Goal: Task Accomplishment & Management: Manage account settings

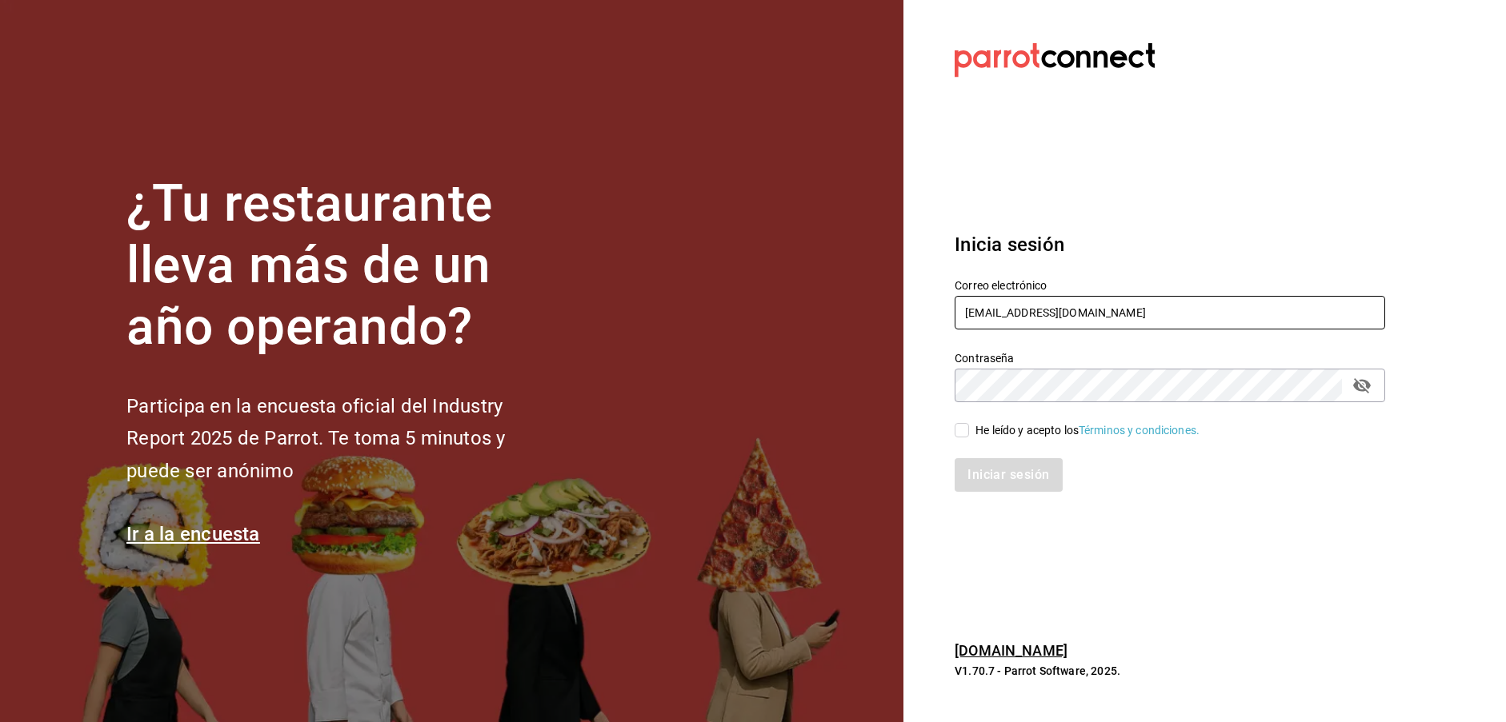
type input "vic9.a.v@gmail.com"
click at [967, 432] on input "He leído y acepto los Términos y condiciones." at bounding box center [962, 430] width 14 height 14
checkbox input "true"
click at [1024, 472] on button "Iniciar sesión" at bounding box center [1009, 475] width 109 height 34
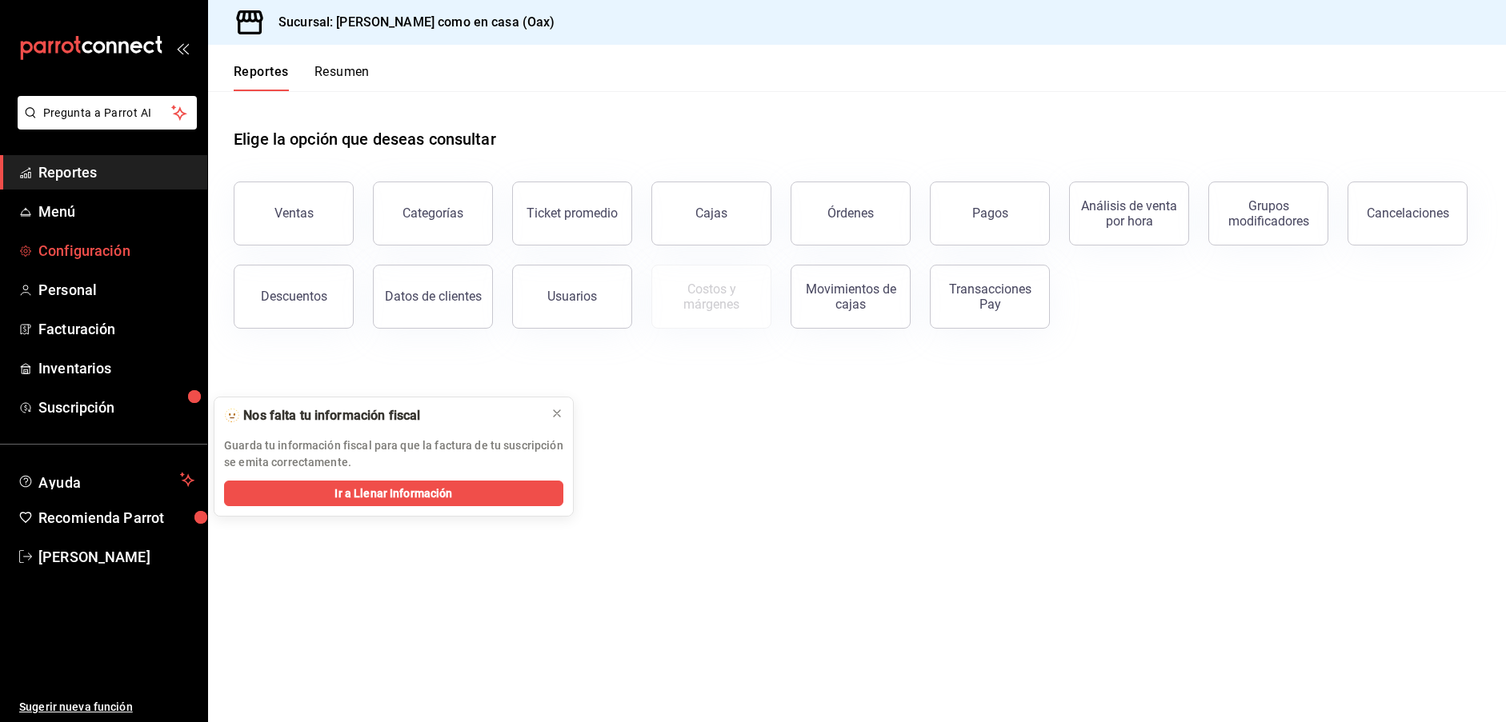
click at [62, 250] on span "Configuración" at bounding box center [116, 251] width 156 height 22
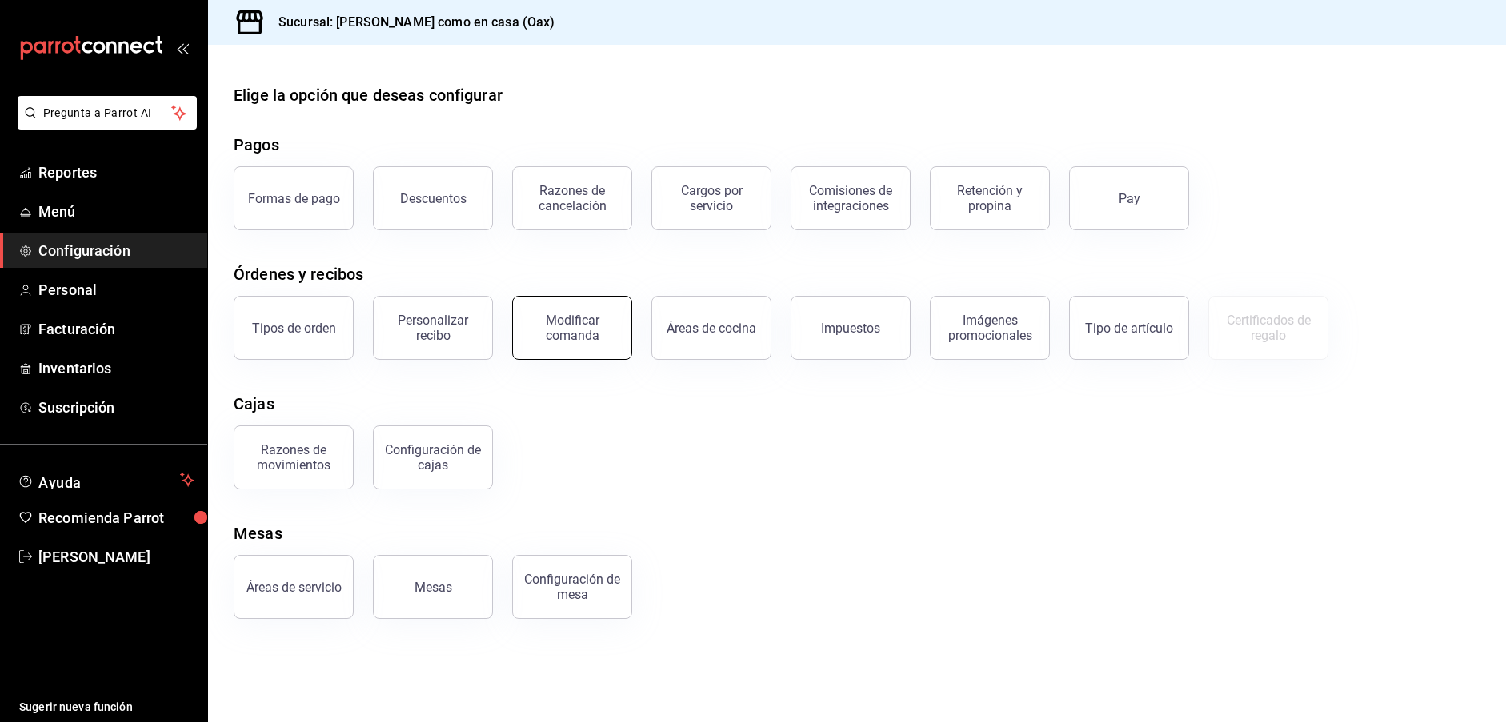
click at [595, 347] on button "Modificar comanda" at bounding box center [572, 328] width 120 height 64
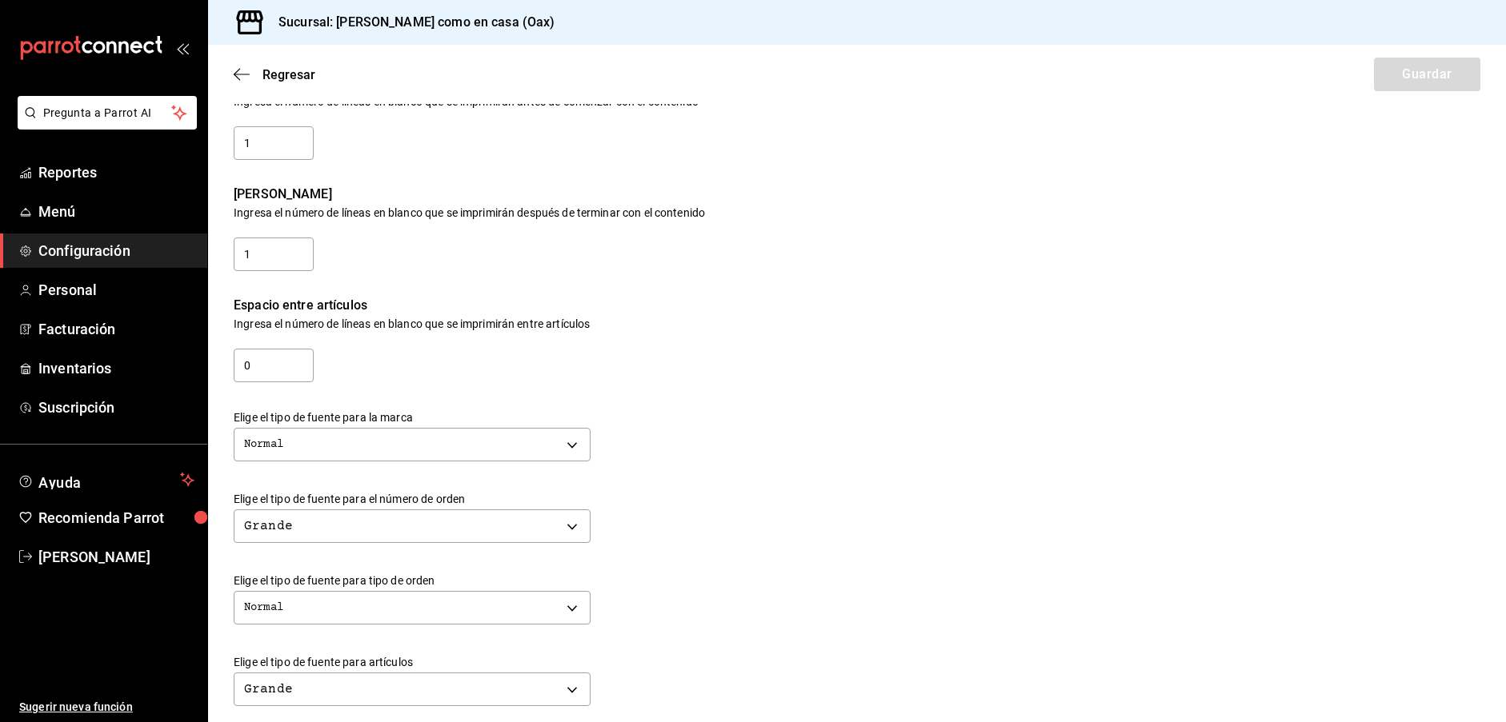
scroll to position [128, 0]
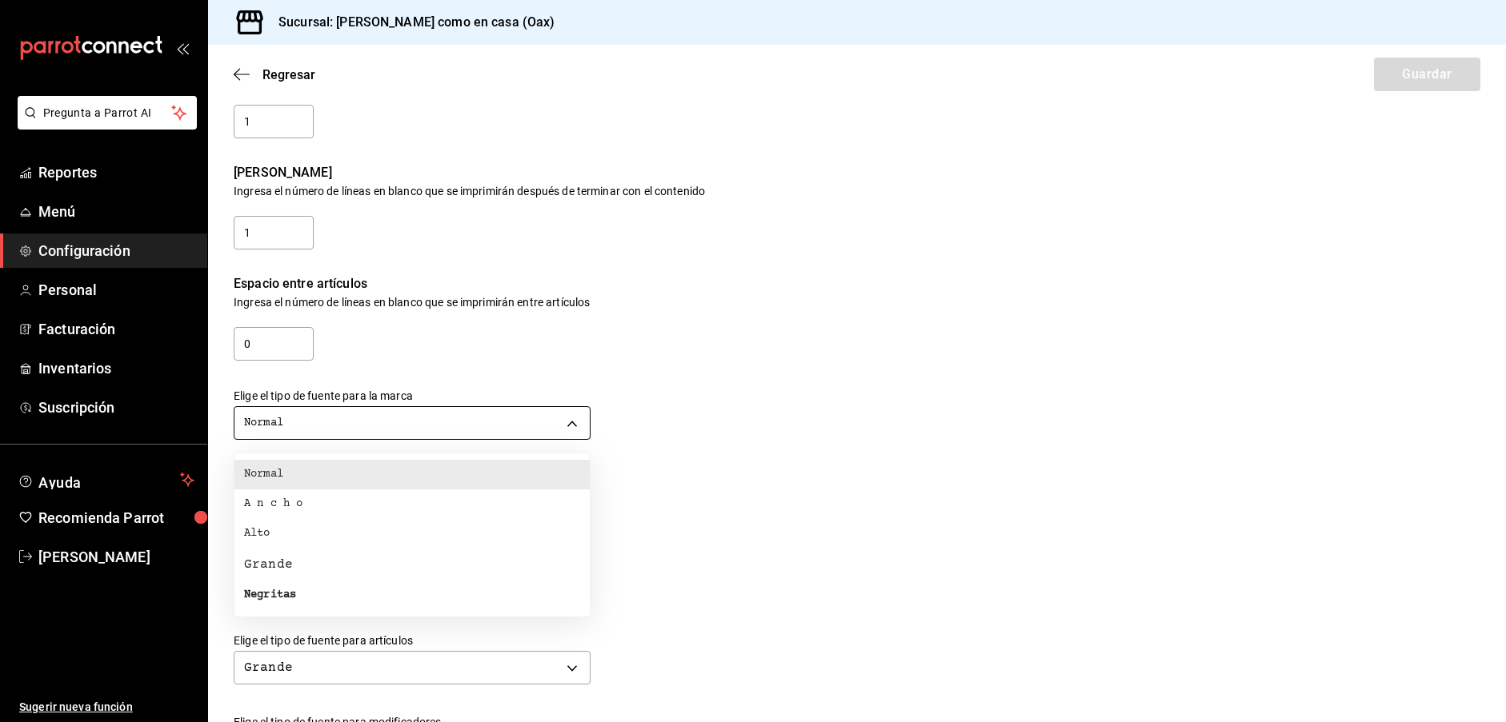
click at [464, 424] on body "Pregunta a Parrot AI Reportes Menú Configuración Personal Facturación Inventari…" at bounding box center [753, 361] width 1506 height 722
click at [273, 587] on div "Negritas" at bounding box center [270, 595] width 52 height 17
type input "BOLD"
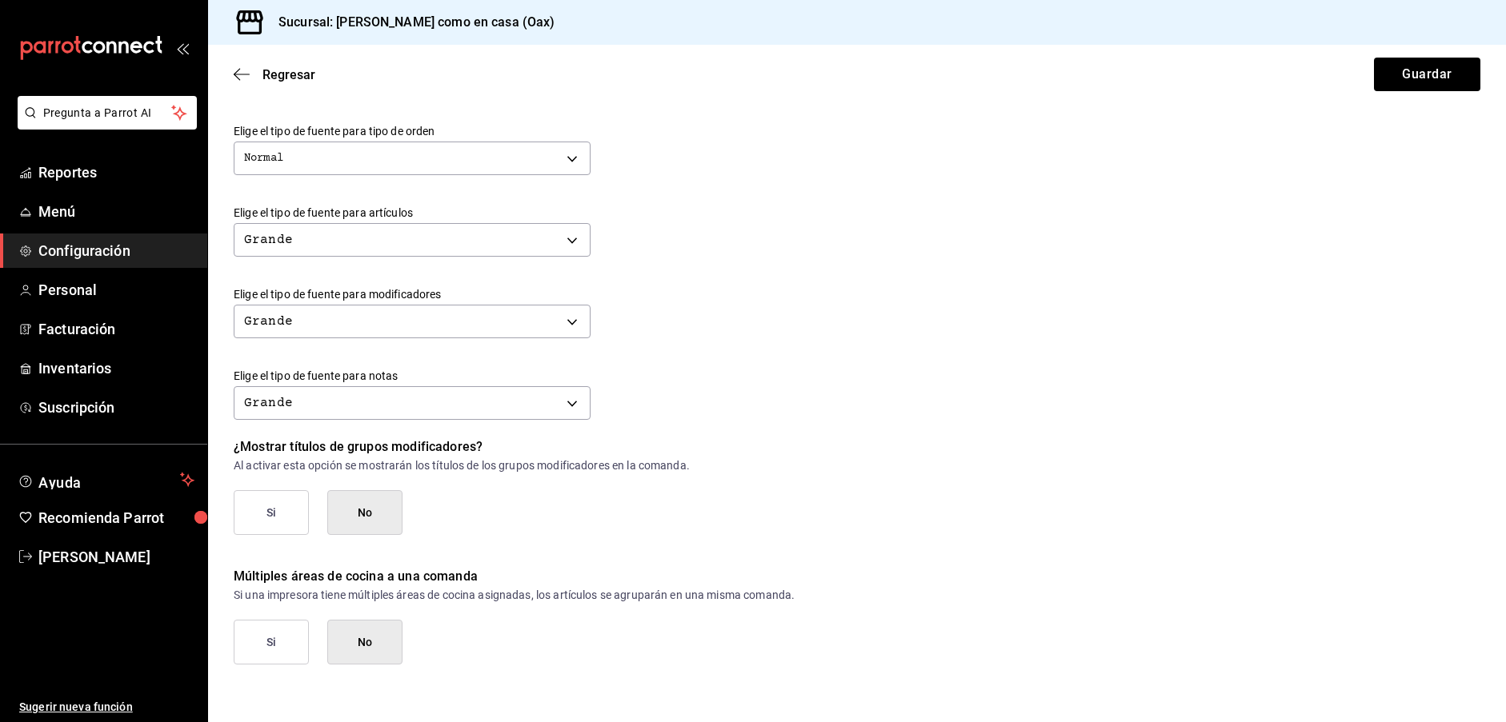
scroll to position [556, 0]
click at [1387, 67] on button "Guardar" at bounding box center [1427, 75] width 106 height 34
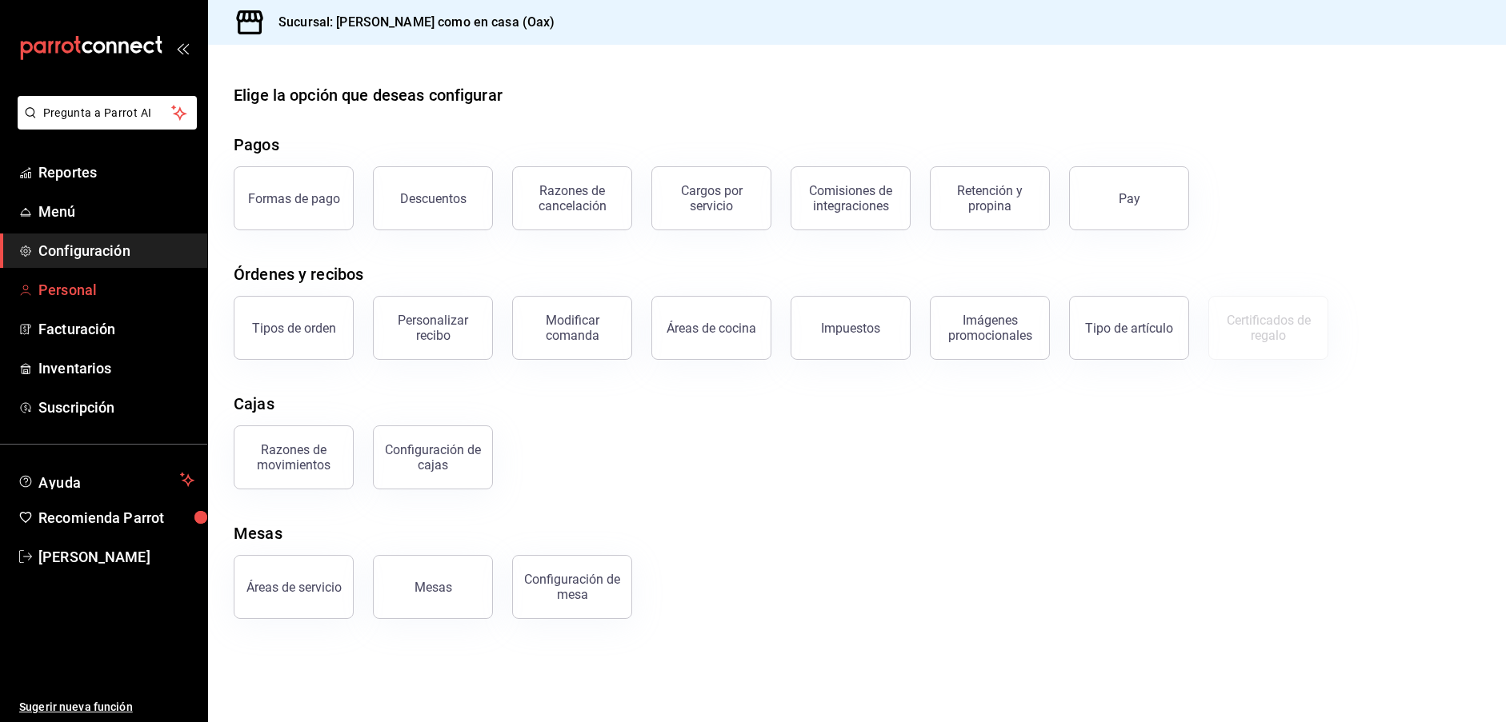
click at [61, 300] on span "Personal" at bounding box center [116, 290] width 156 height 22
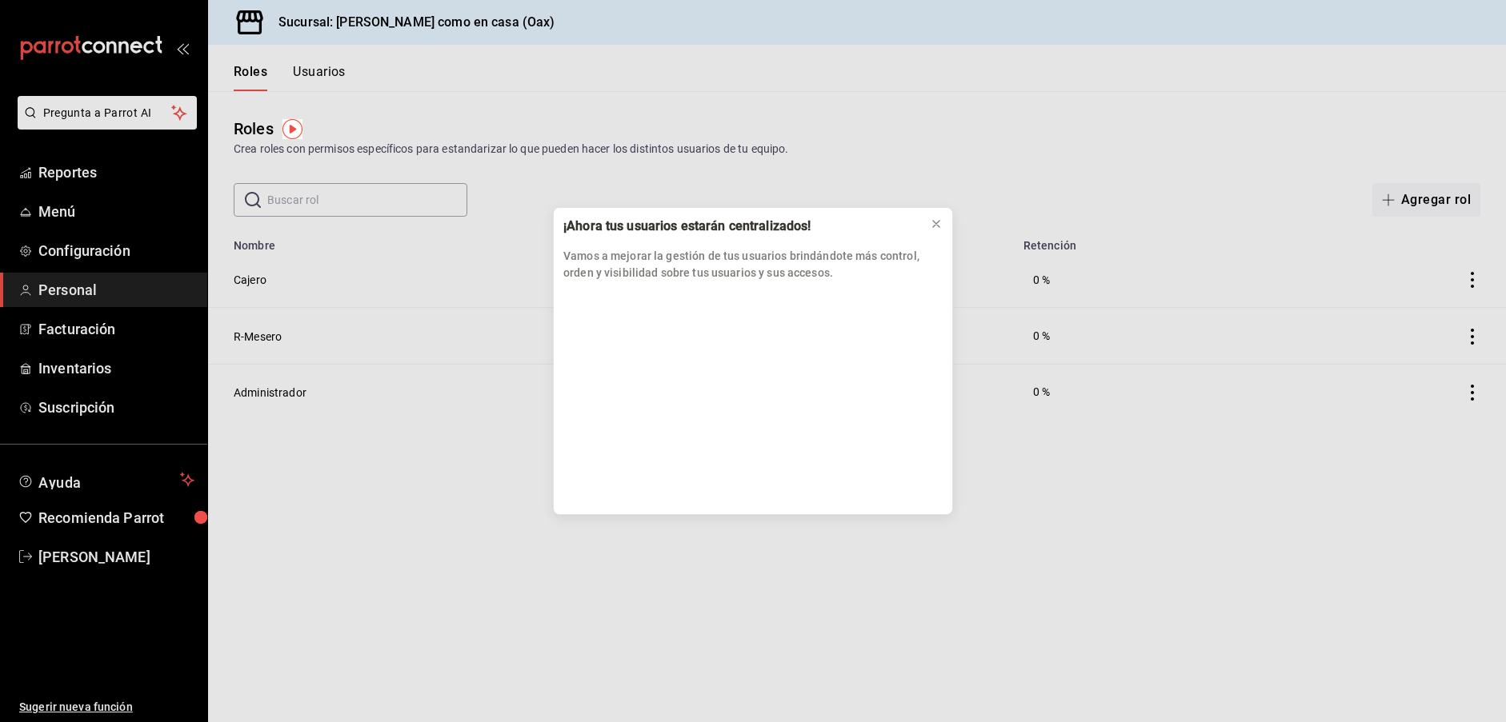
click at [54, 209] on div "¡Ahora tus usuarios estarán centralizados! Vamos a mejorar la gestión de tus us…" at bounding box center [753, 361] width 1506 height 722
click at [52, 214] on div "¡Ahora tus usuarios estarán centralizados! Vamos a mejorar la gestión de tus us…" at bounding box center [753, 361] width 1506 height 722
drag, startPoint x: 52, startPoint y: 214, endPoint x: 88, endPoint y: 209, distance: 36.3
click at [52, 214] on div "¡Ahora tus usuarios estarán centralizados! Vamos a mejorar la gestión de tus us…" at bounding box center [753, 361] width 1506 height 722
click at [932, 219] on icon at bounding box center [936, 224] width 13 height 13
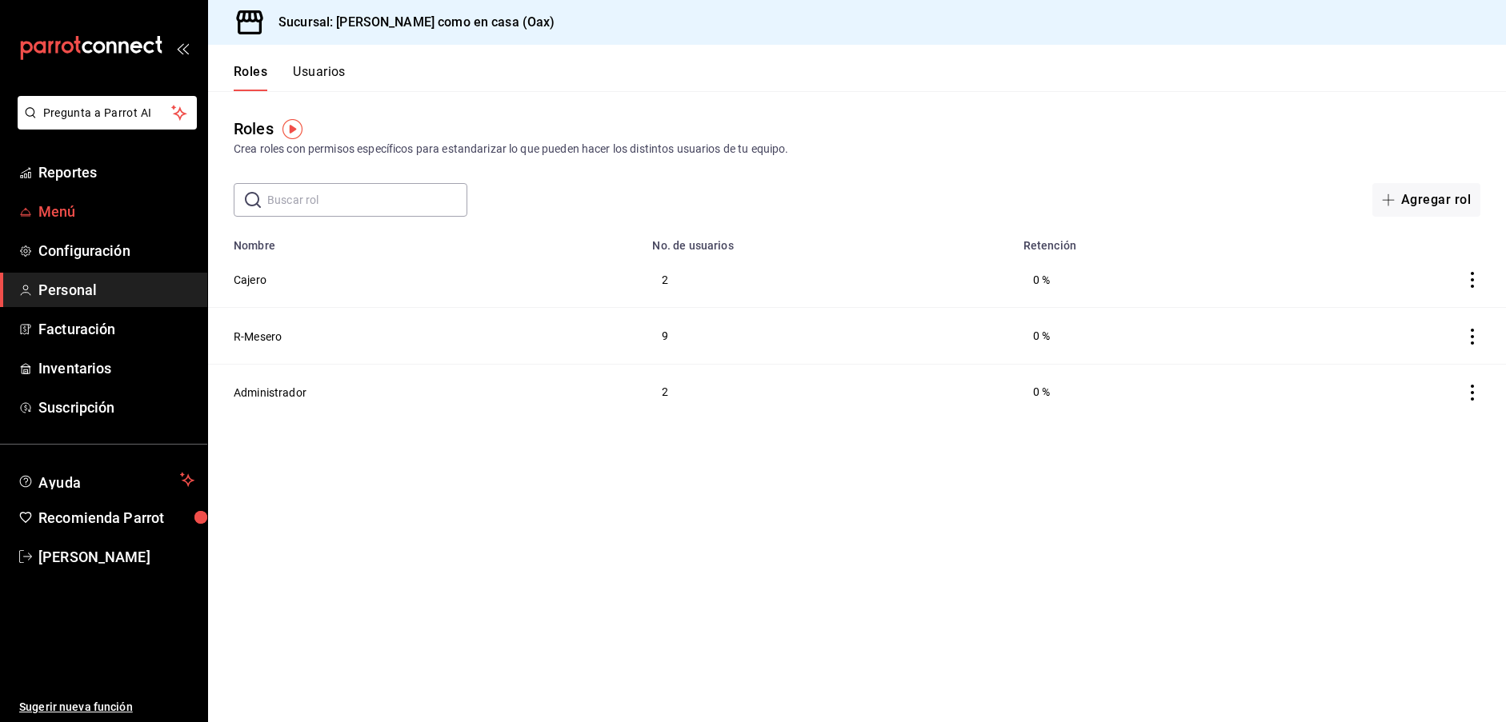
click at [46, 205] on span "Menú" at bounding box center [116, 212] width 156 height 22
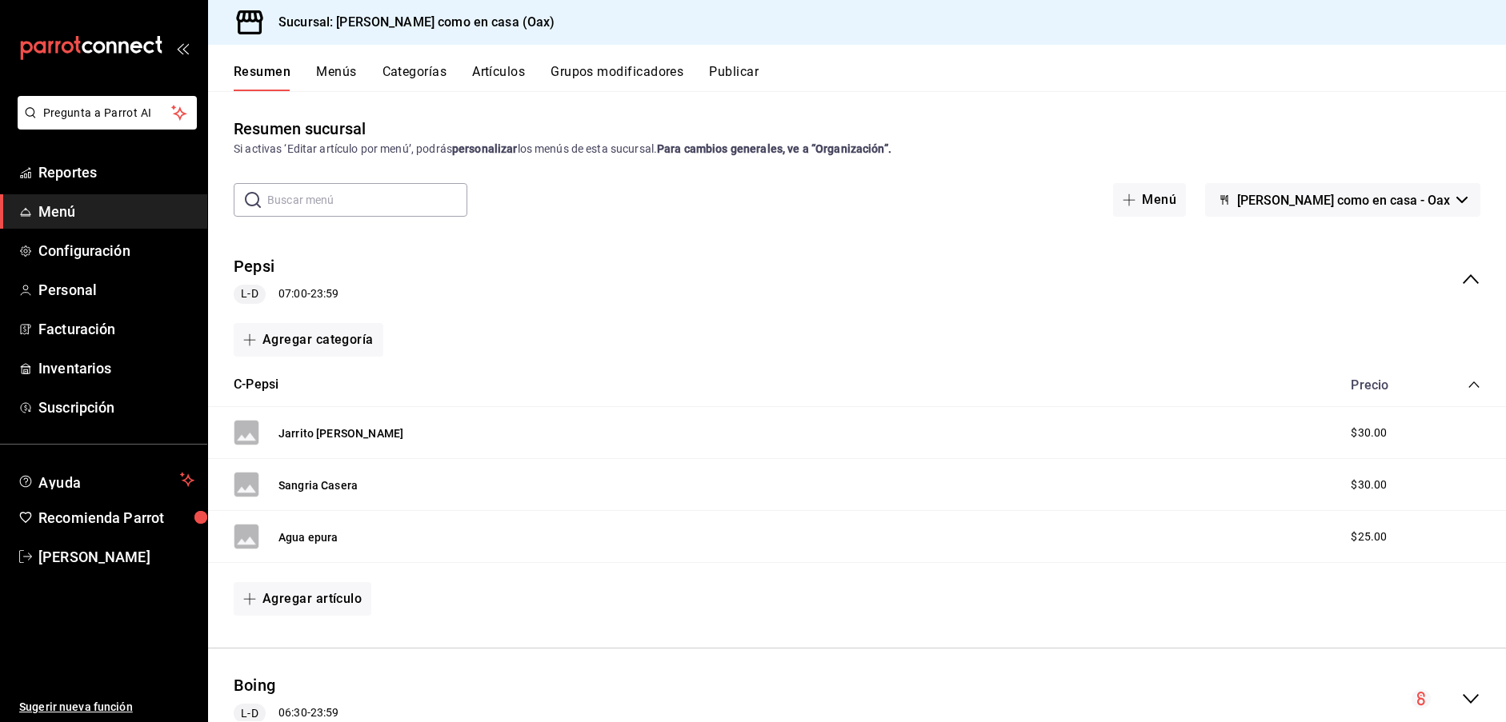
scroll to position [1, 0]
click at [730, 66] on button "Publicar" at bounding box center [734, 77] width 50 height 27
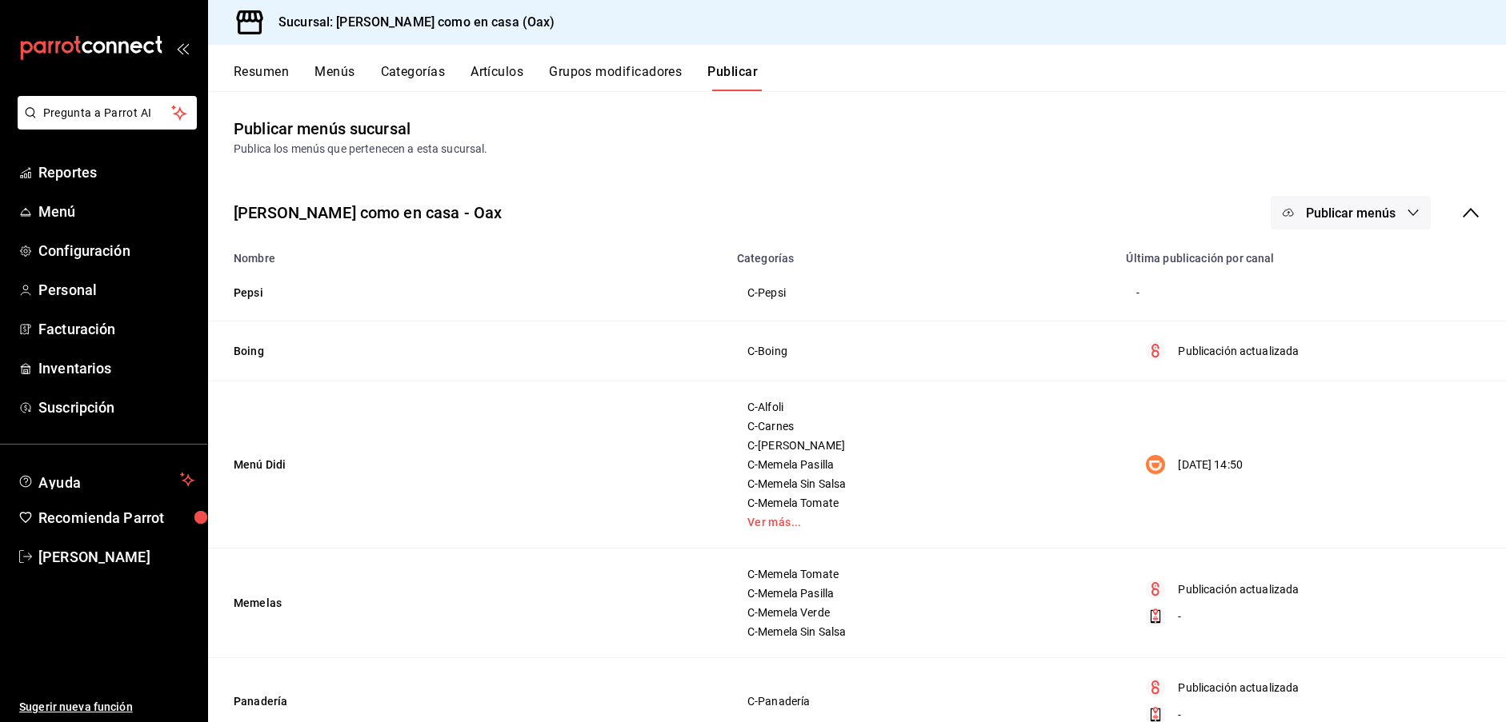
click at [1337, 208] on span "Publicar menús" at bounding box center [1351, 213] width 90 height 15
click at [1399, 264] on span "Punto de venta" at bounding box center [1373, 265] width 77 height 17
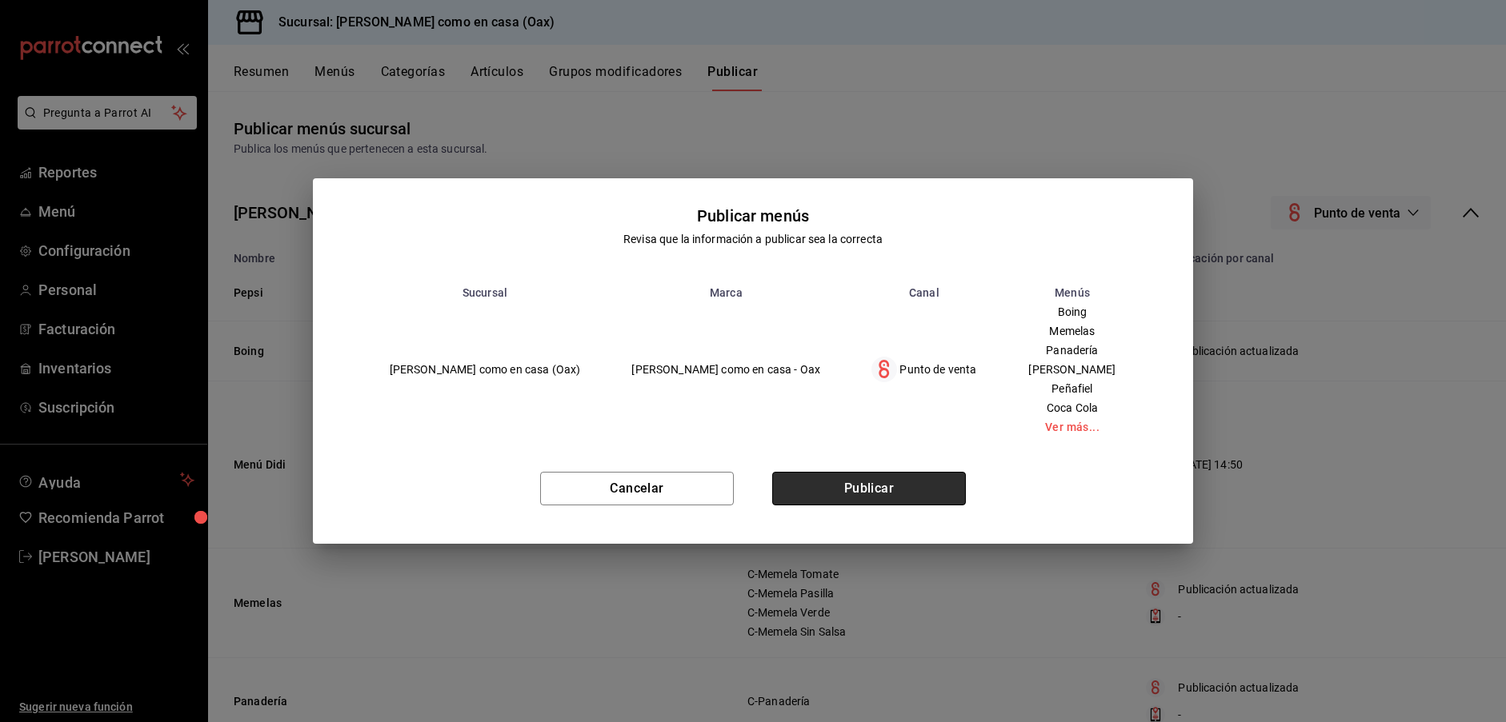
click at [911, 489] on button "Publicar" at bounding box center [869, 489] width 194 height 34
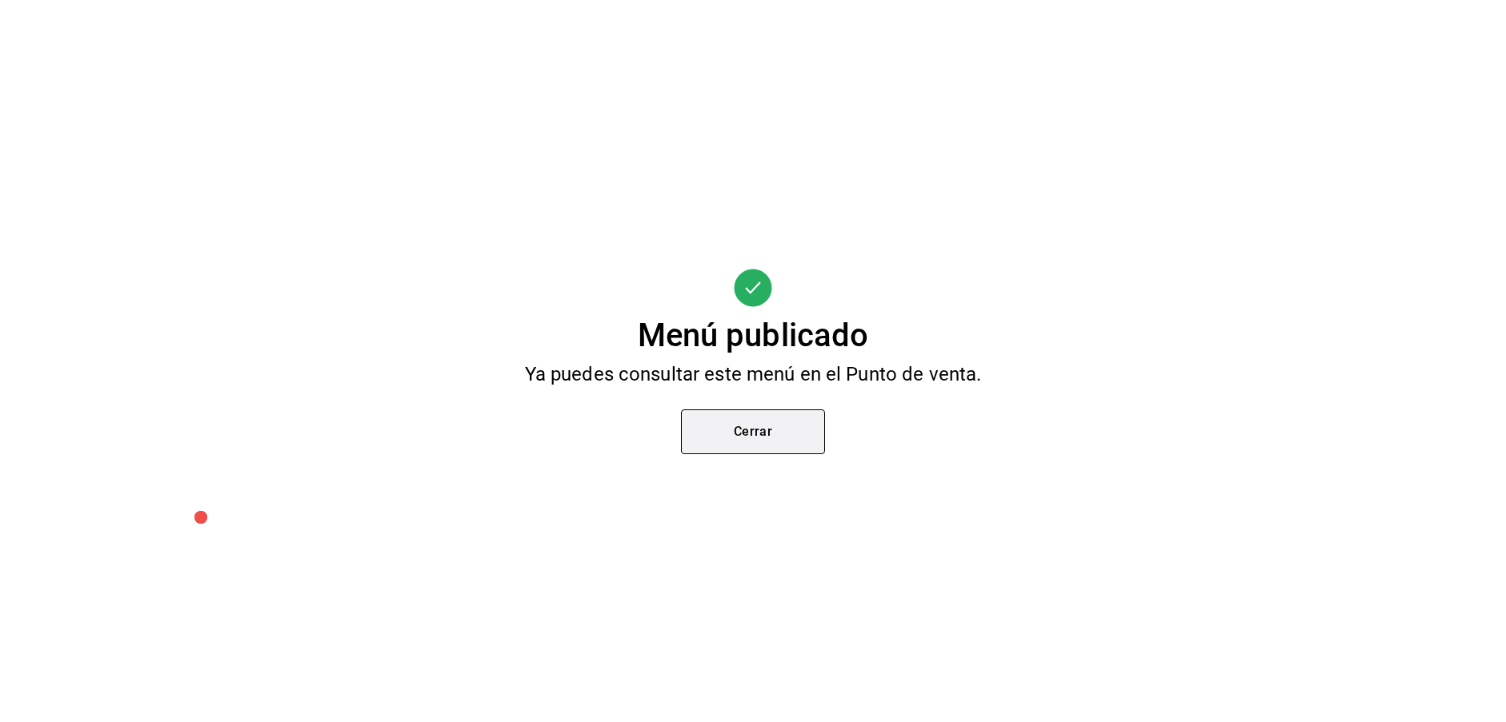
click at [800, 410] on button "Cerrar" at bounding box center [753, 432] width 144 height 45
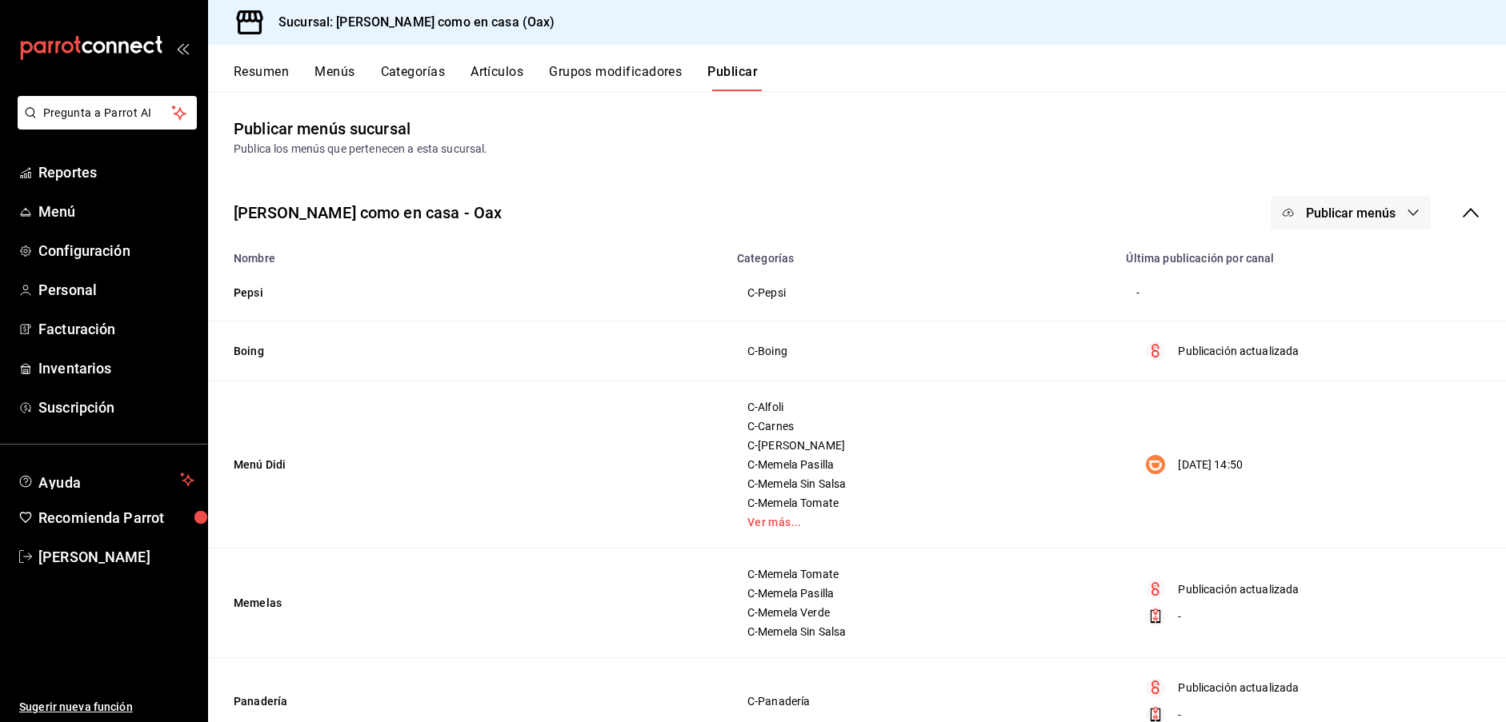
click at [1320, 206] on span "Publicar menús" at bounding box center [1351, 213] width 90 height 15
click at [1368, 318] on span "DiDi Food" at bounding box center [1373, 310] width 77 height 17
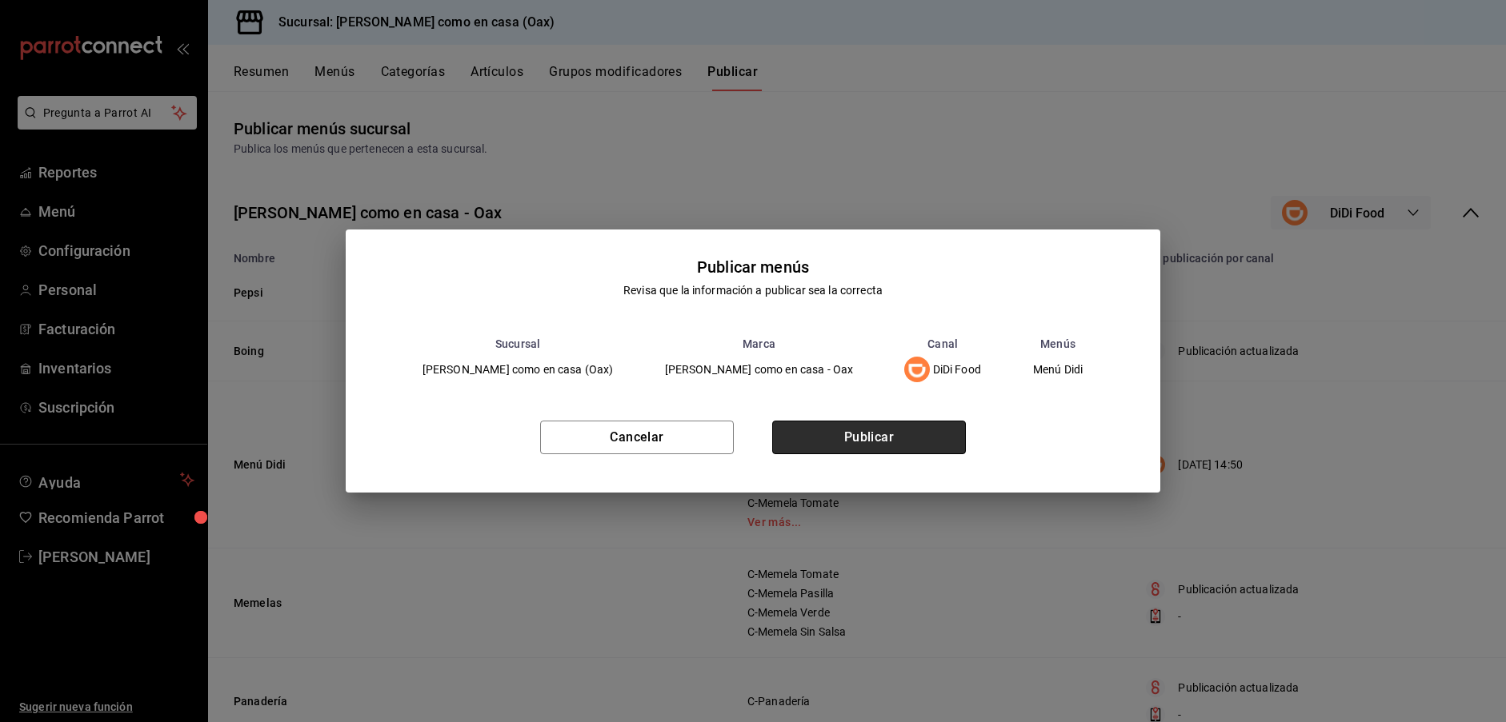
click at [876, 436] on button "Publicar" at bounding box center [869, 438] width 194 height 34
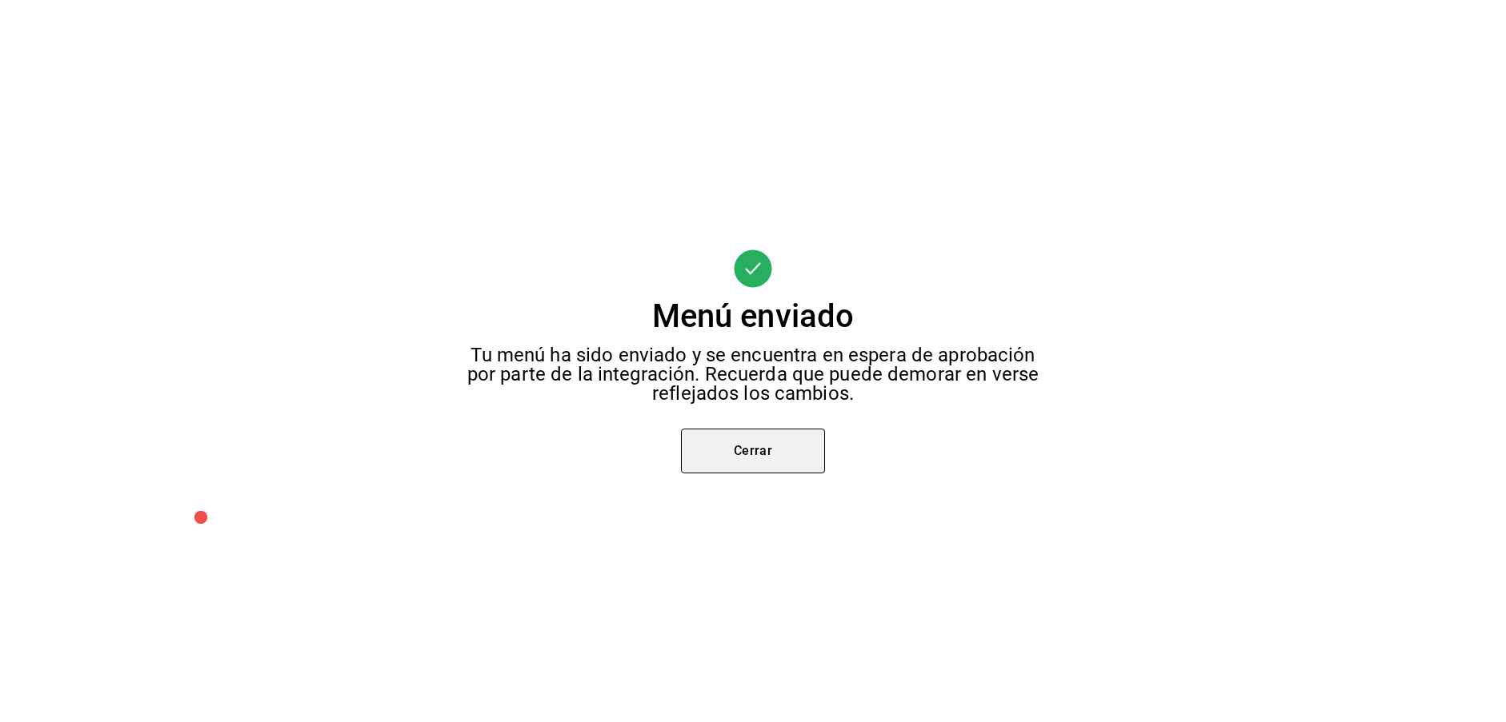
click at [779, 441] on button "Cerrar" at bounding box center [753, 451] width 144 height 45
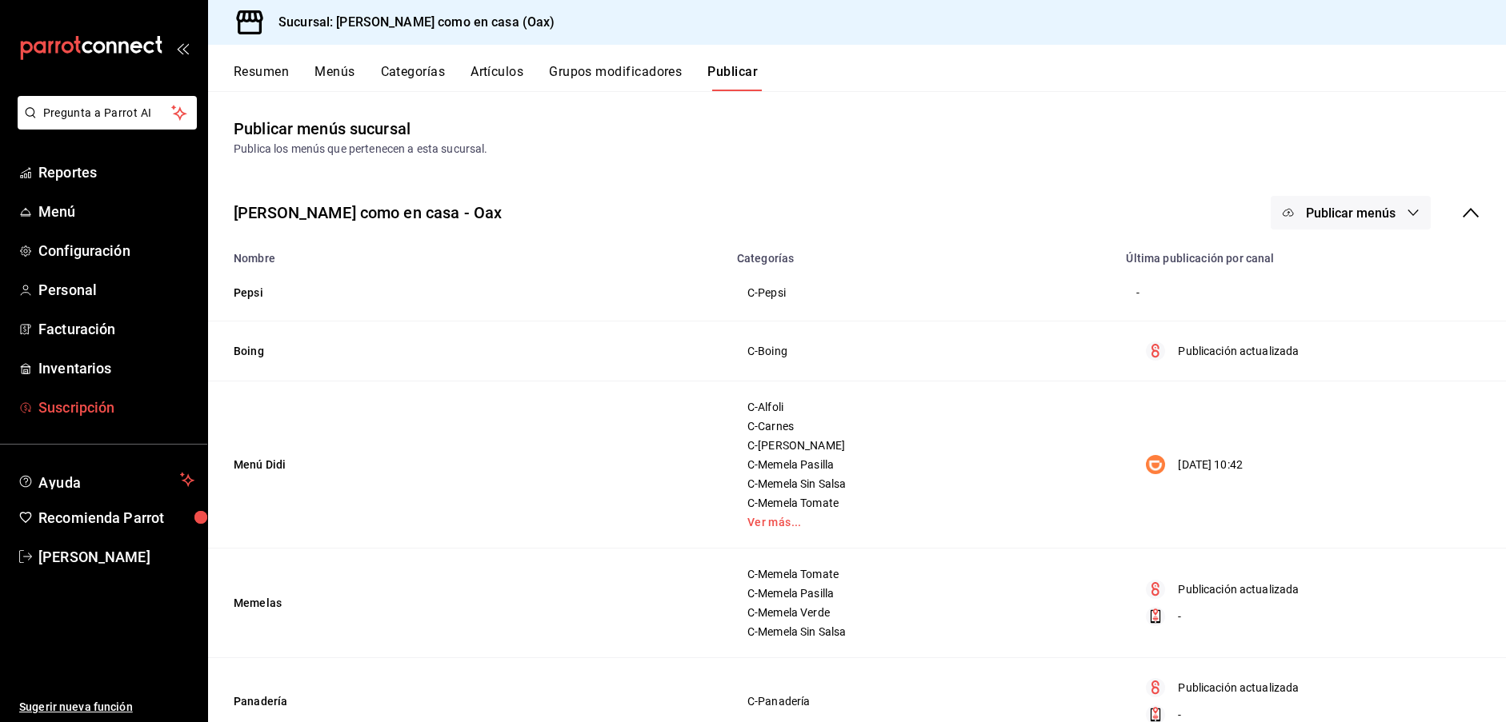
click at [82, 411] on span "Suscripción" at bounding box center [116, 408] width 156 height 22
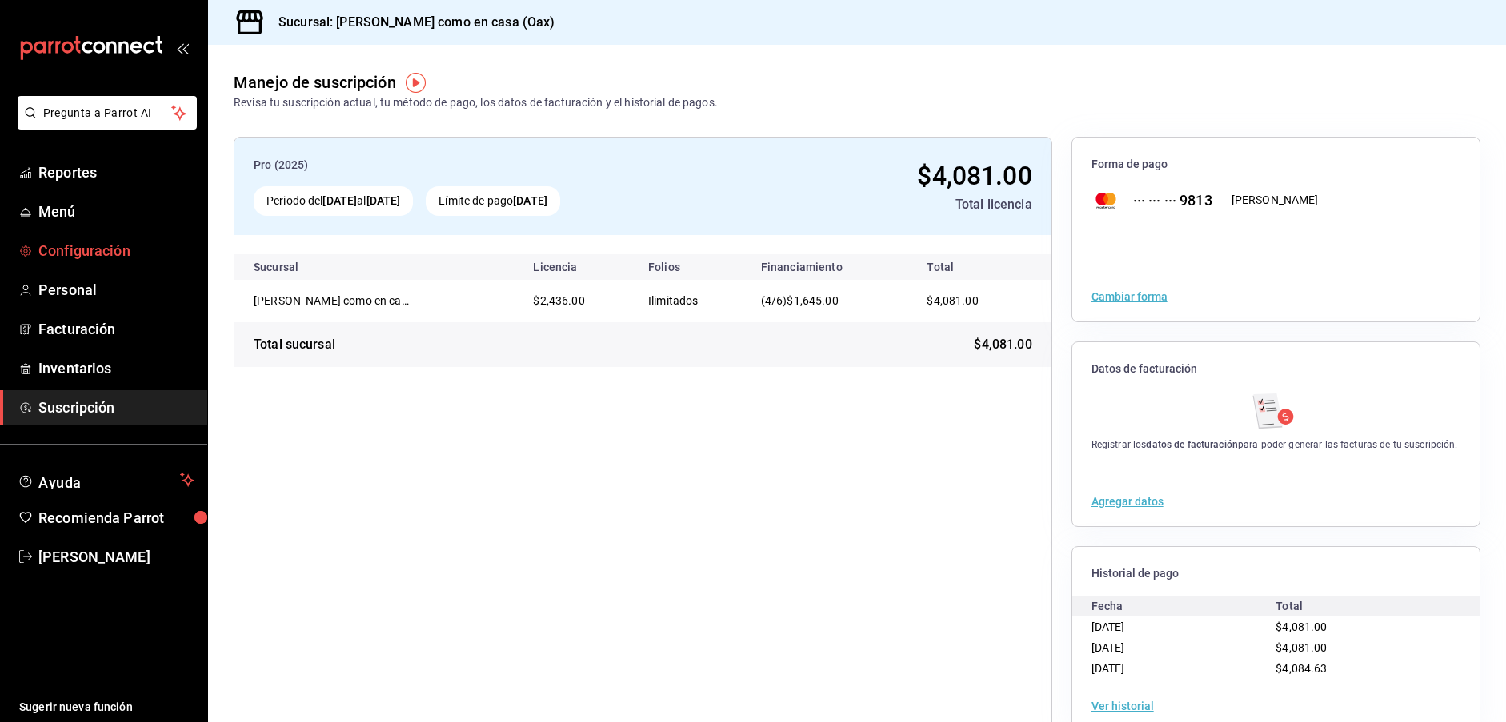
click at [65, 254] on span "Configuración" at bounding box center [116, 251] width 156 height 22
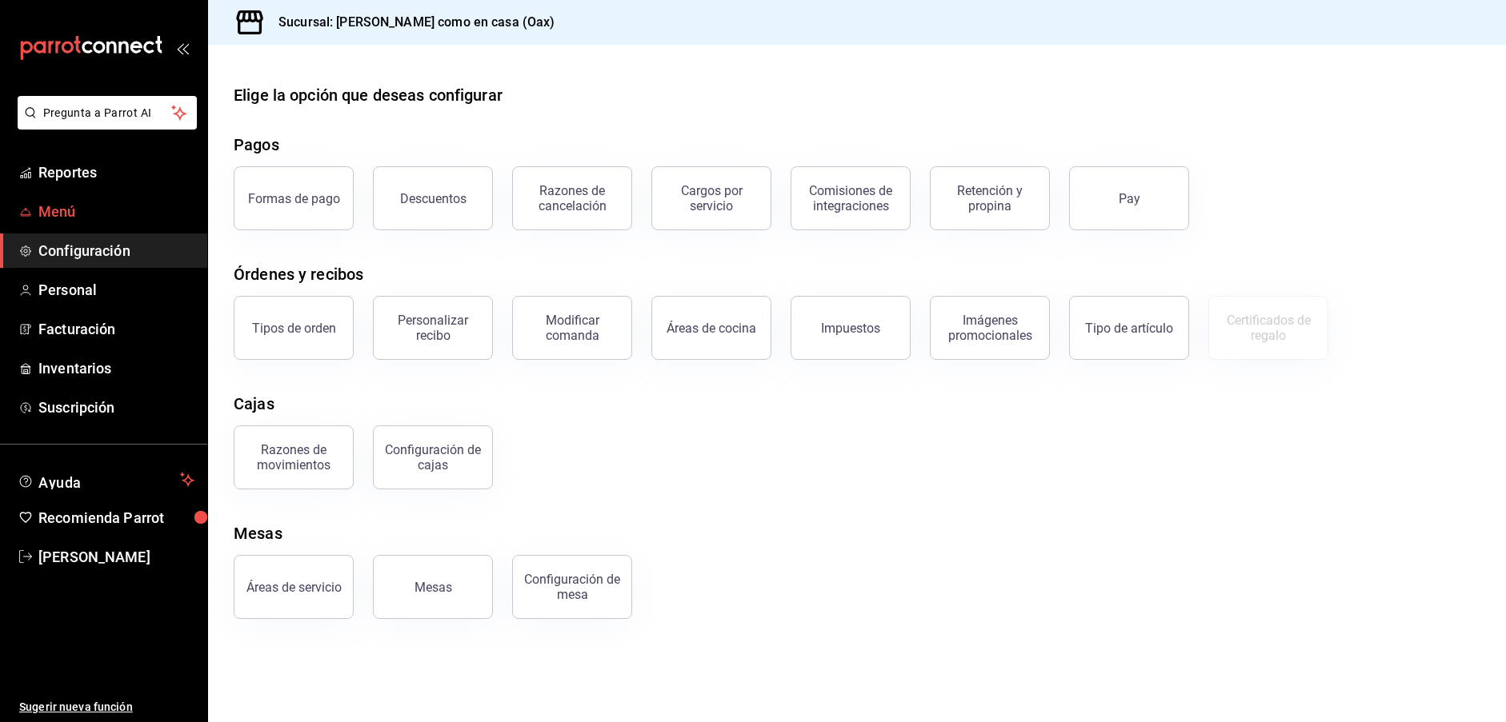
click at [66, 228] on link "Menú" at bounding box center [103, 211] width 207 height 34
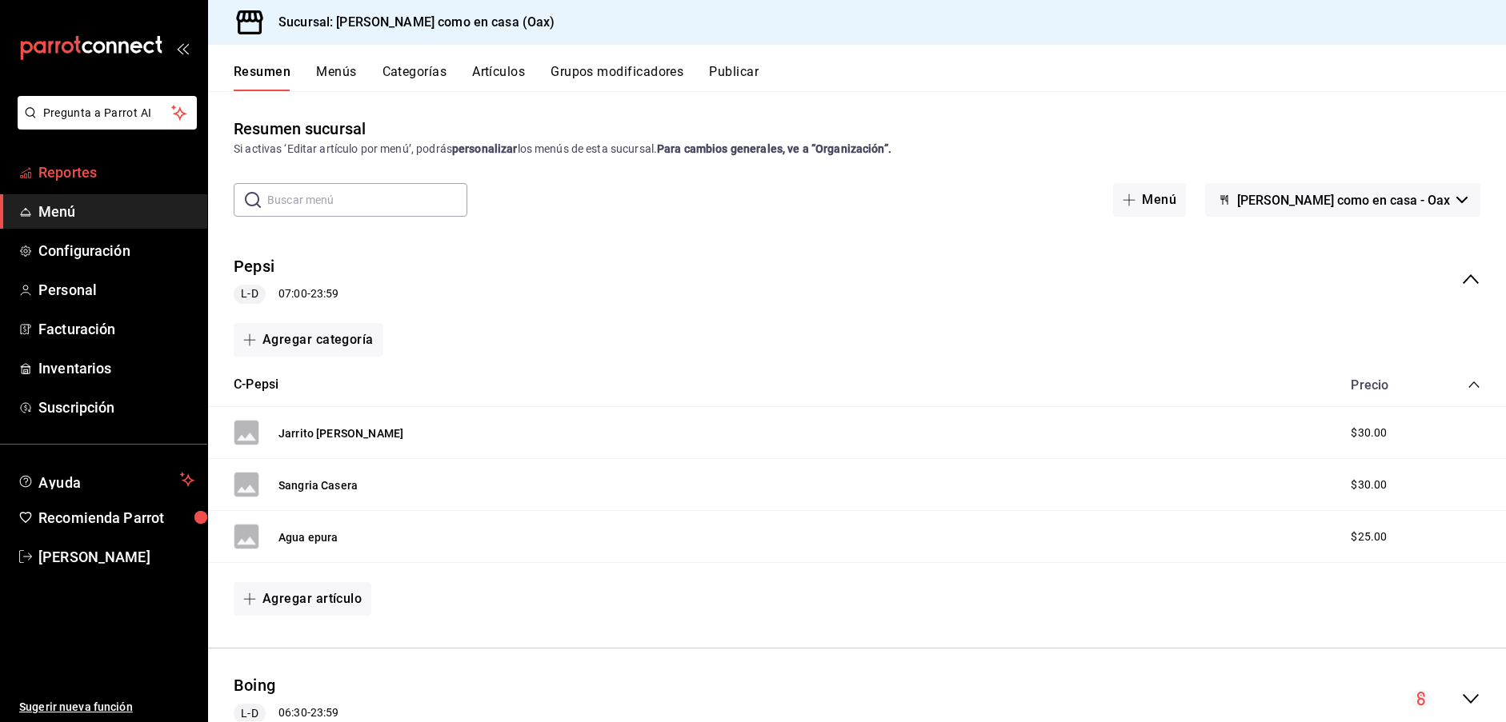
scroll to position [0, 1]
click at [73, 163] on span "Reportes" at bounding box center [116, 173] width 156 height 22
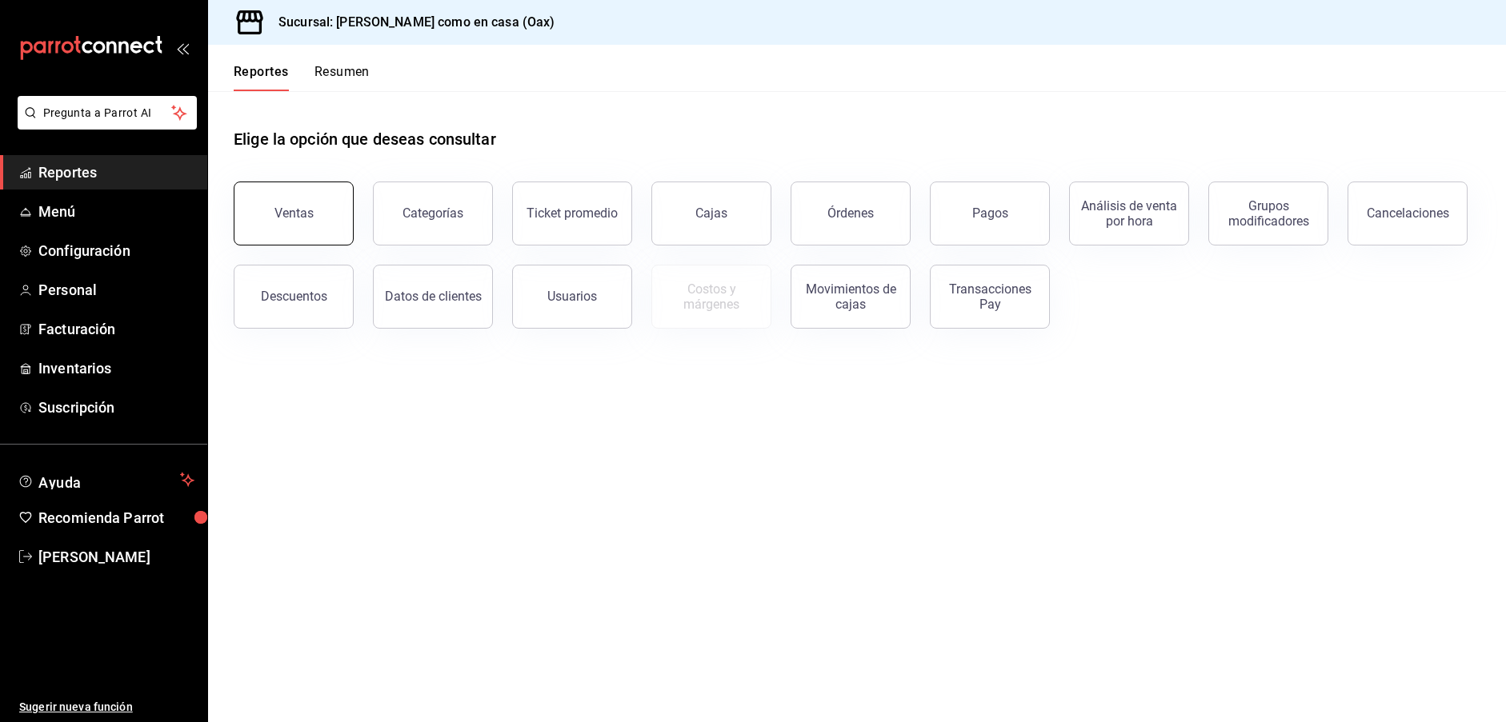
click at [270, 224] on button "Ventas" at bounding box center [294, 214] width 120 height 64
